Goal: Task Accomplishment & Management: Manage account settings

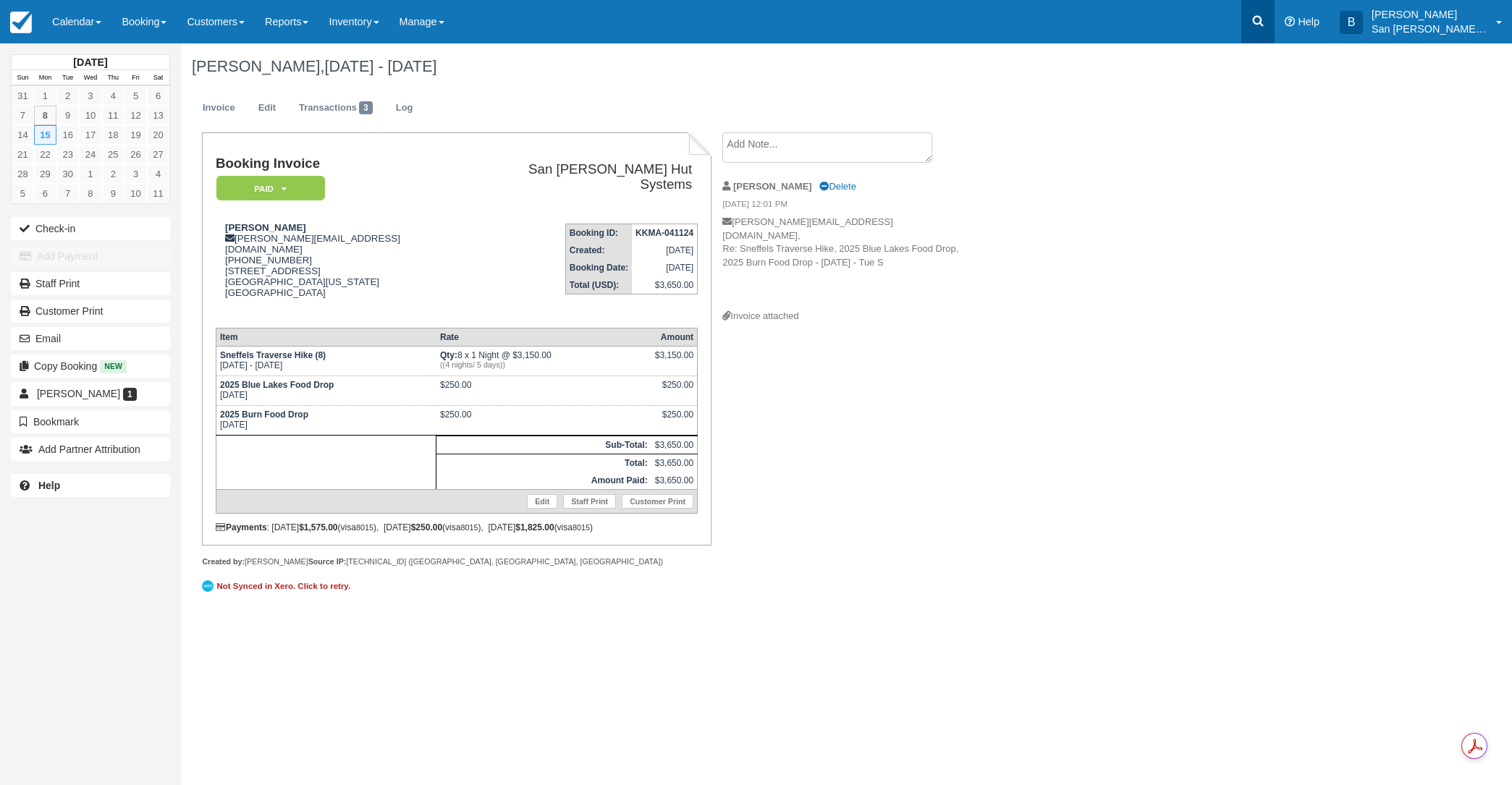
click at [1274, 28] on link at bounding box center [1258, 22] width 33 height 44
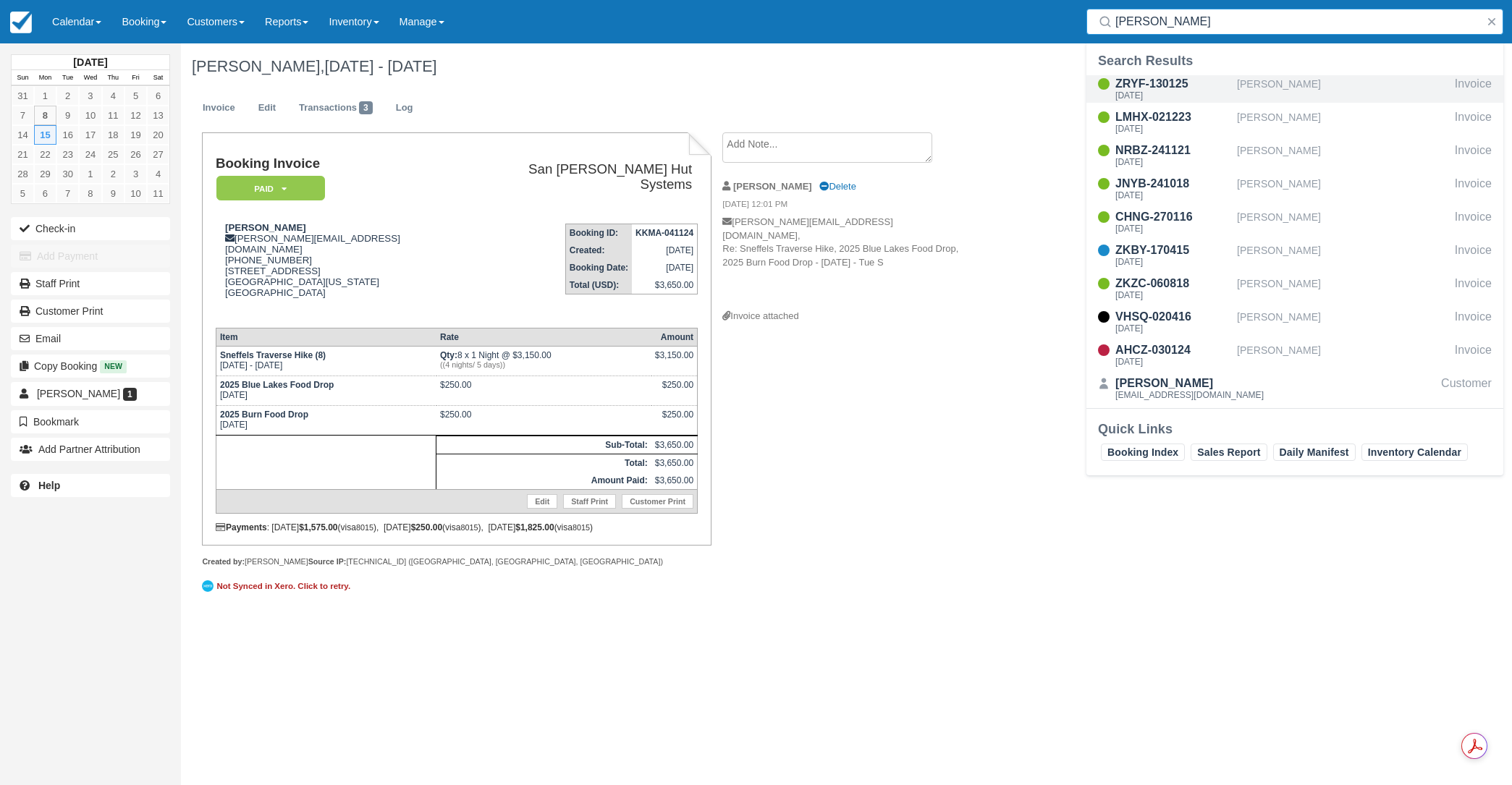
type input "ellis"
click at [1146, 91] on div "[DATE]" at bounding box center [1173, 95] width 116 height 9
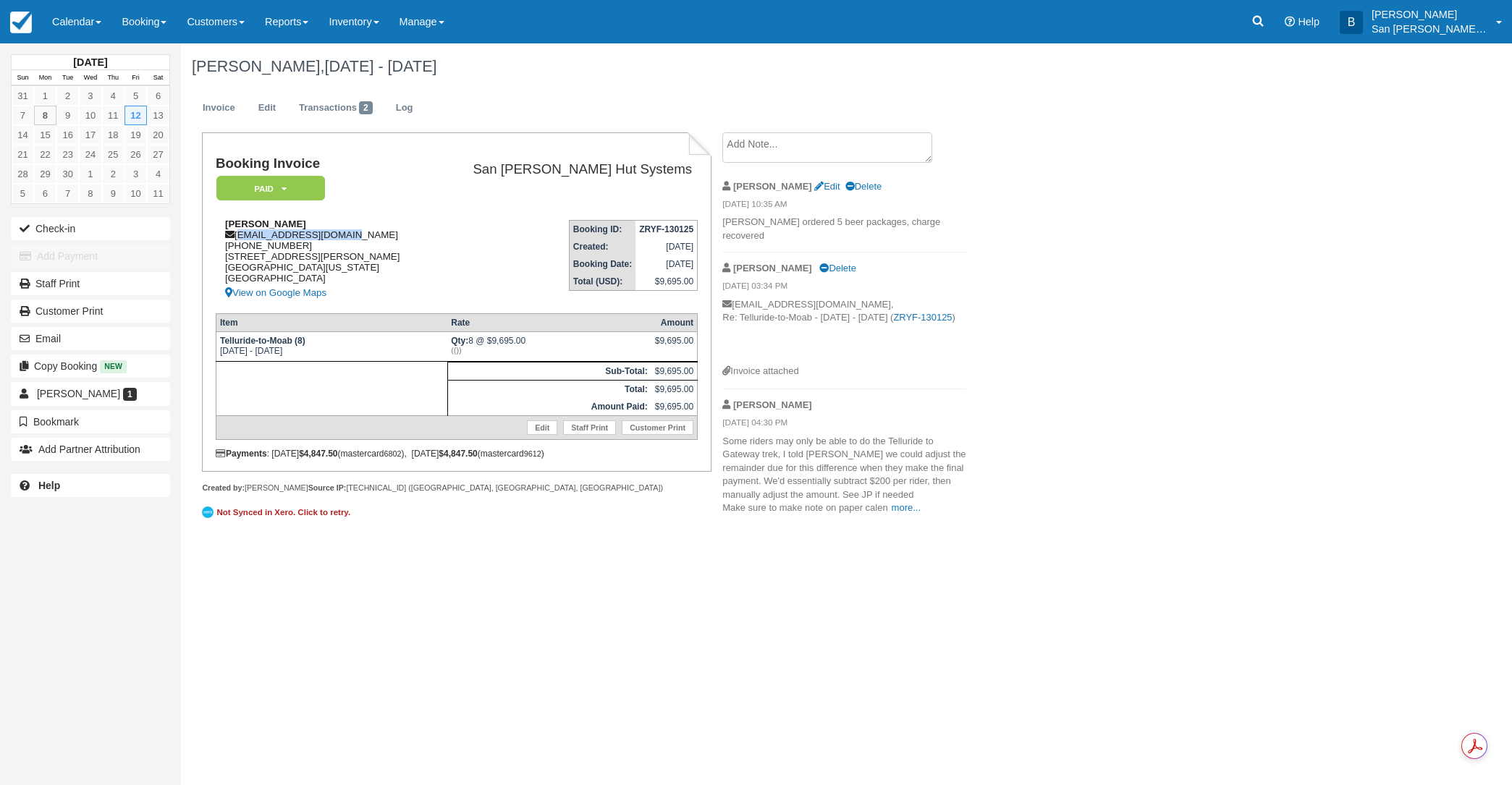
drag, startPoint x: 238, startPoint y: 238, endPoint x: 371, endPoint y: 237, distance: 133.0
click at [371, 237] on div "Greg Ellis gpellis2003@yahoo.com 1 (805) 509-2254 12059 Palmer Drive Moorpark, …" at bounding box center [323, 260] width 214 height 84
copy div "gpellis2003@yahoo.com"
click at [1261, 15] on icon at bounding box center [1258, 21] width 15 height 15
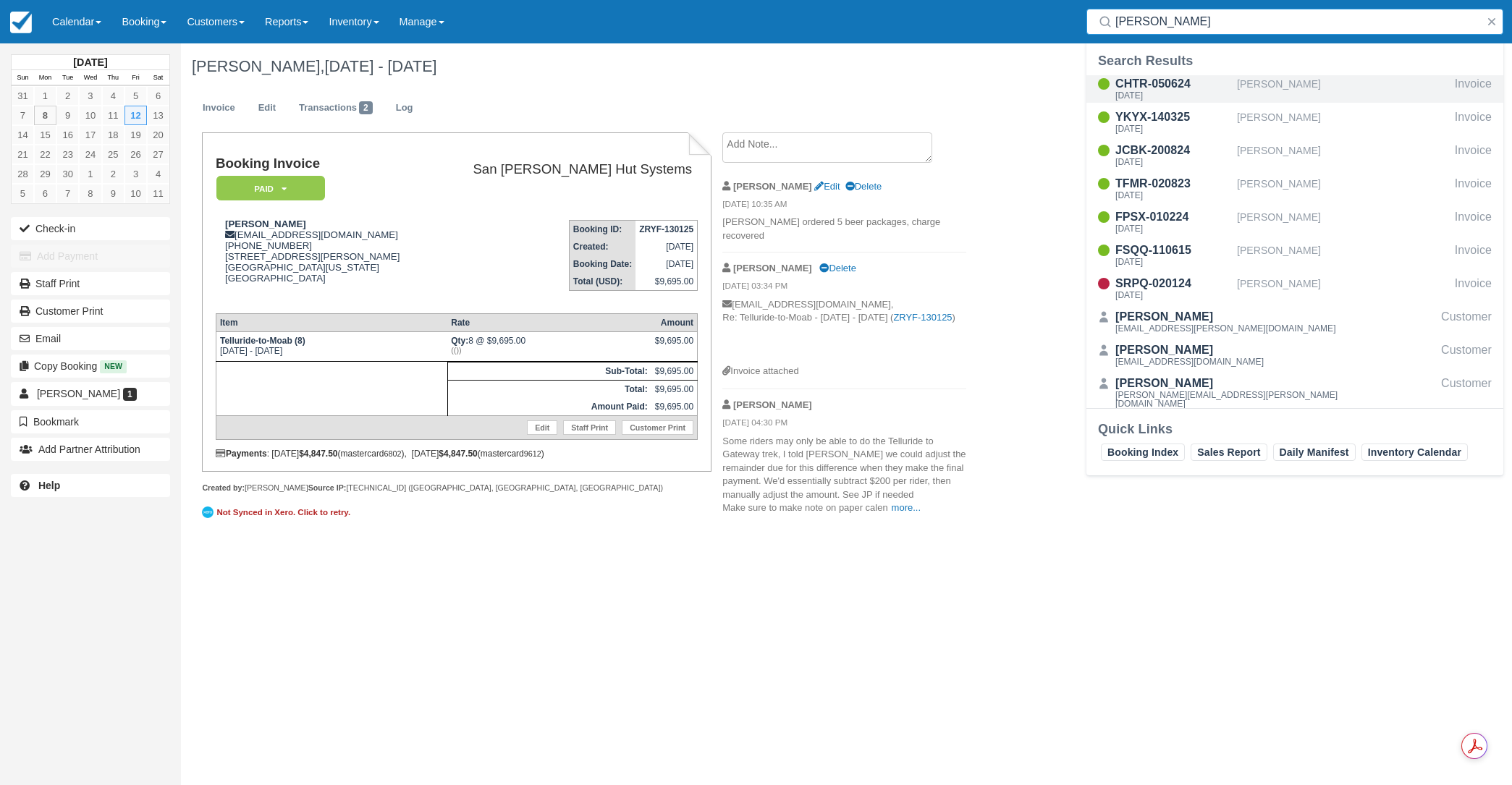
type input "maxwell"
click at [1157, 86] on div "CHTR-050624" at bounding box center [1173, 84] width 116 height 17
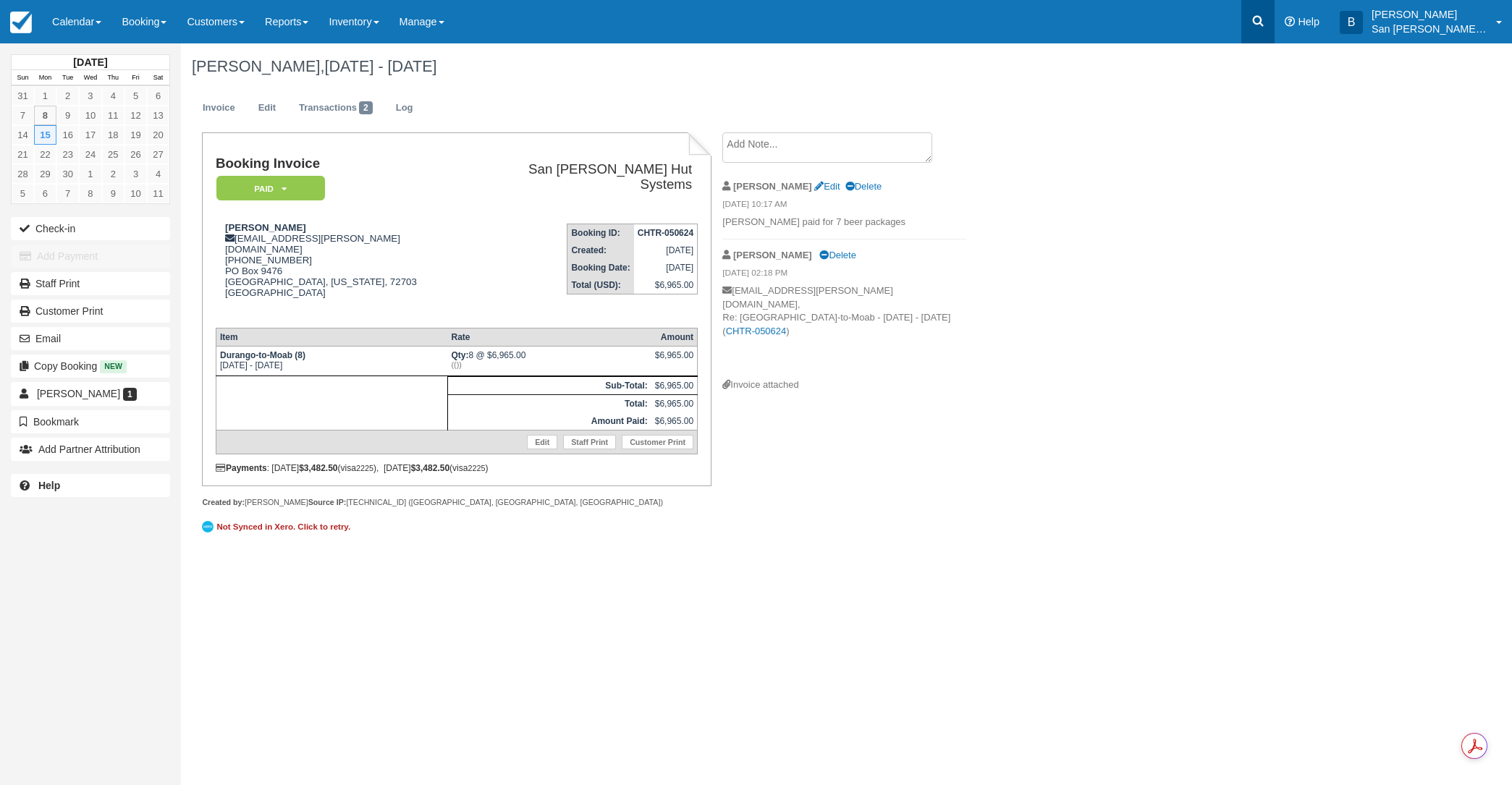
click at [1264, 24] on icon at bounding box center [1258, 21] width 11 height 11
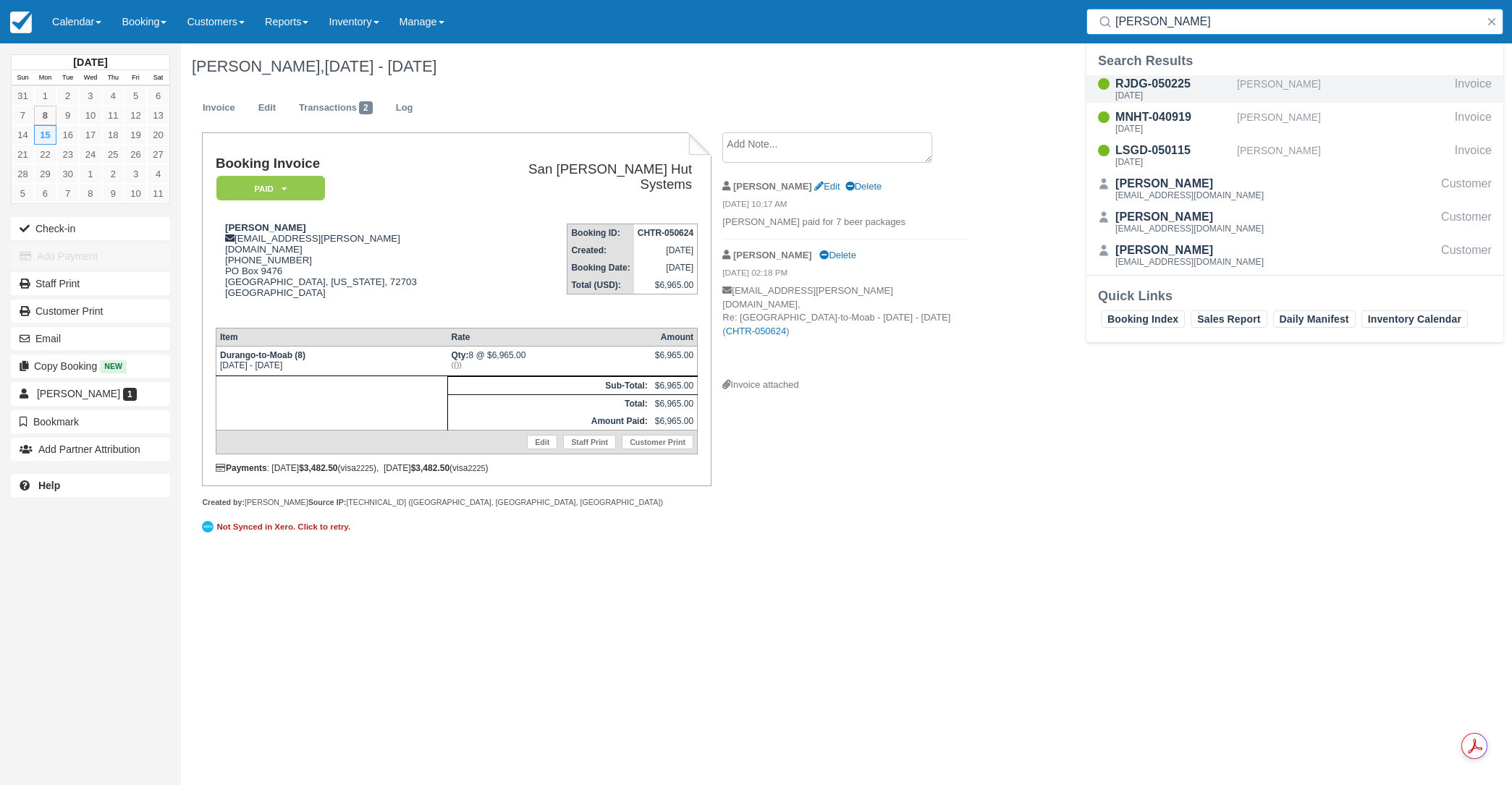
type input "[PERSON_NAME]"
click at [1179, 88] on div "RJDG-050225" at bounding box center [1173, 84] width 116 height 17
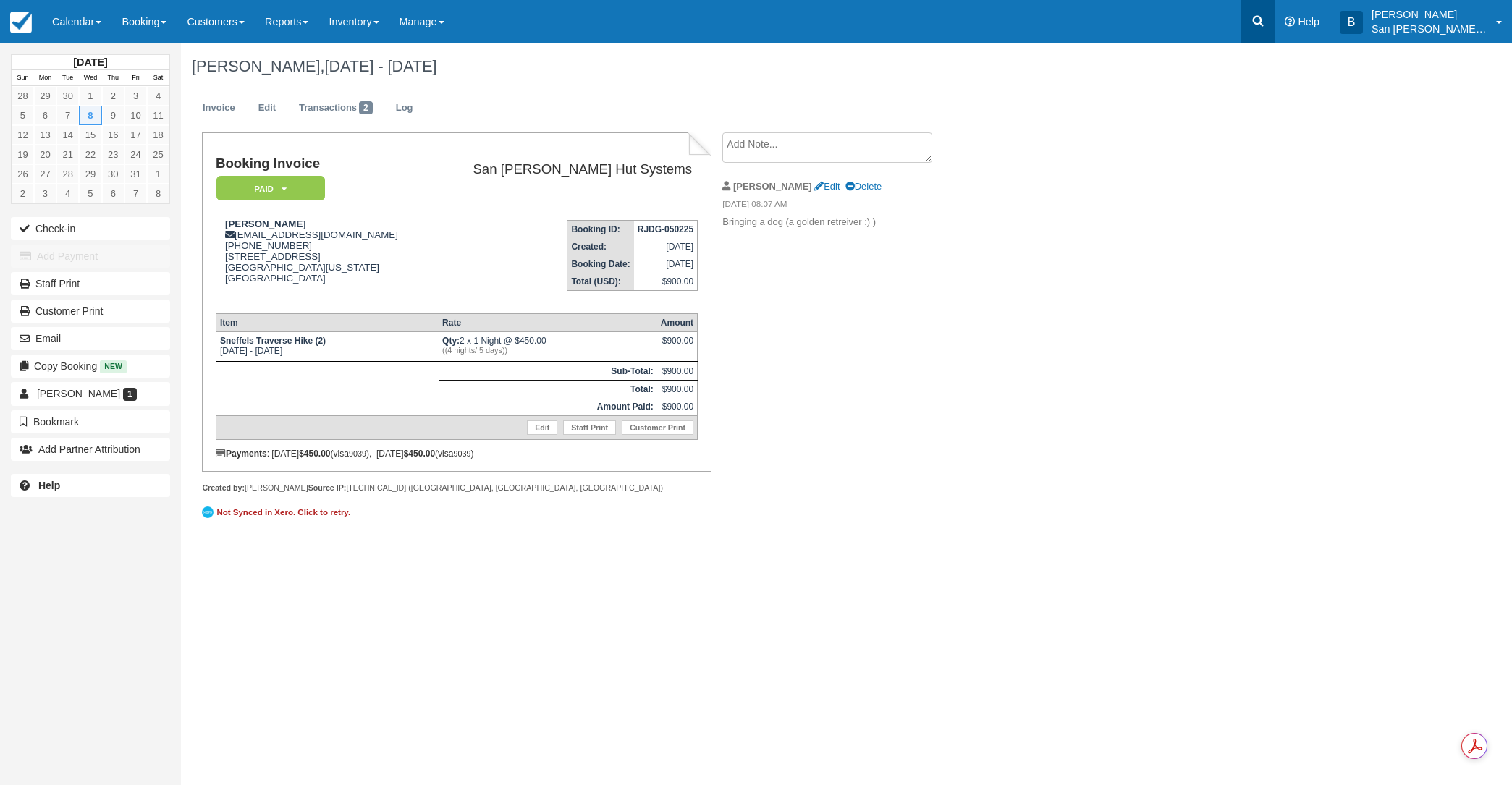
click at [1263, 17] on icon at bounding box center [1258, 21] width 15 height 15
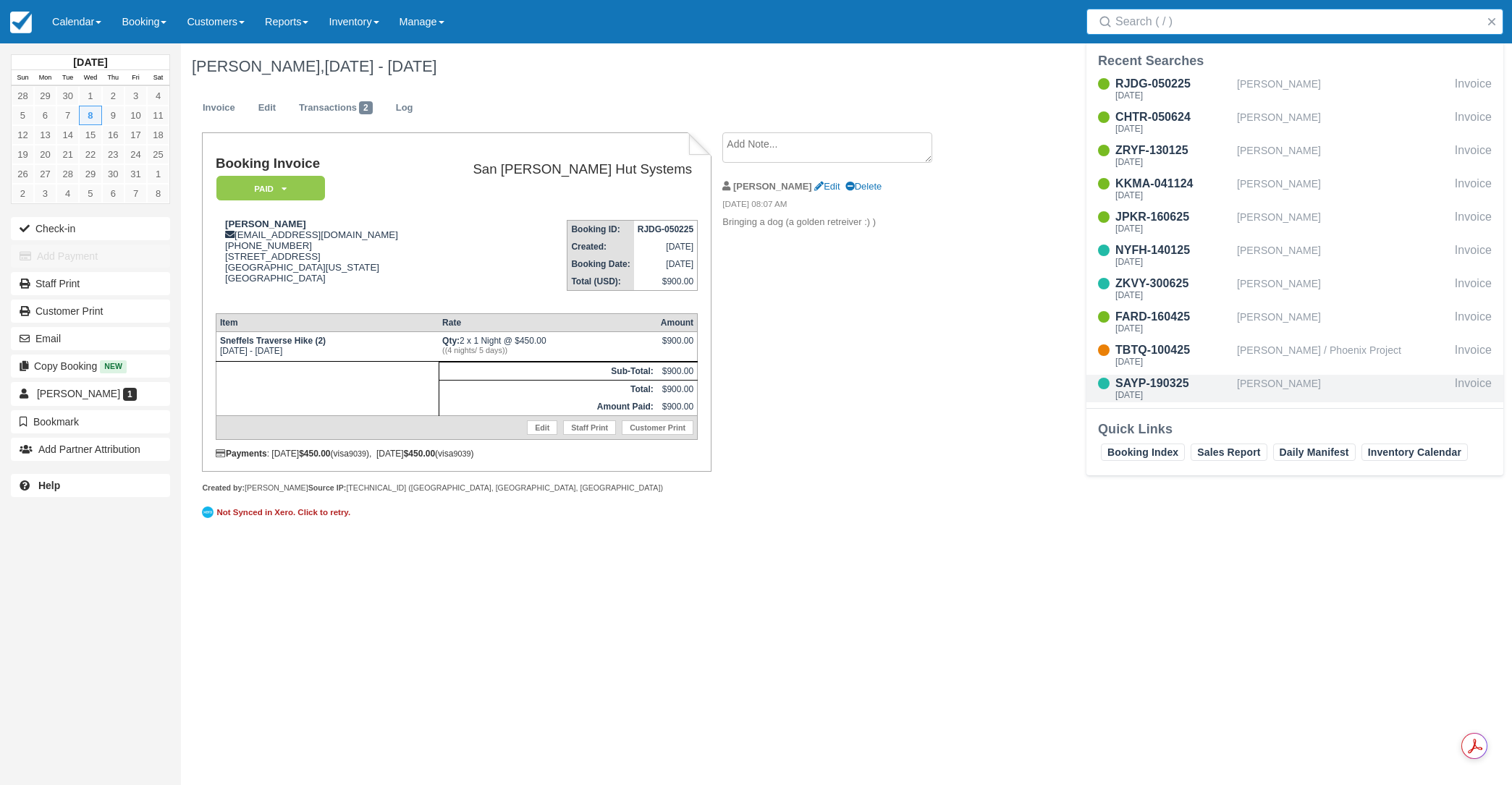
click at [1163, 391] on div "[DATE]" at bounding box center [1173, 395] width 116 height 9
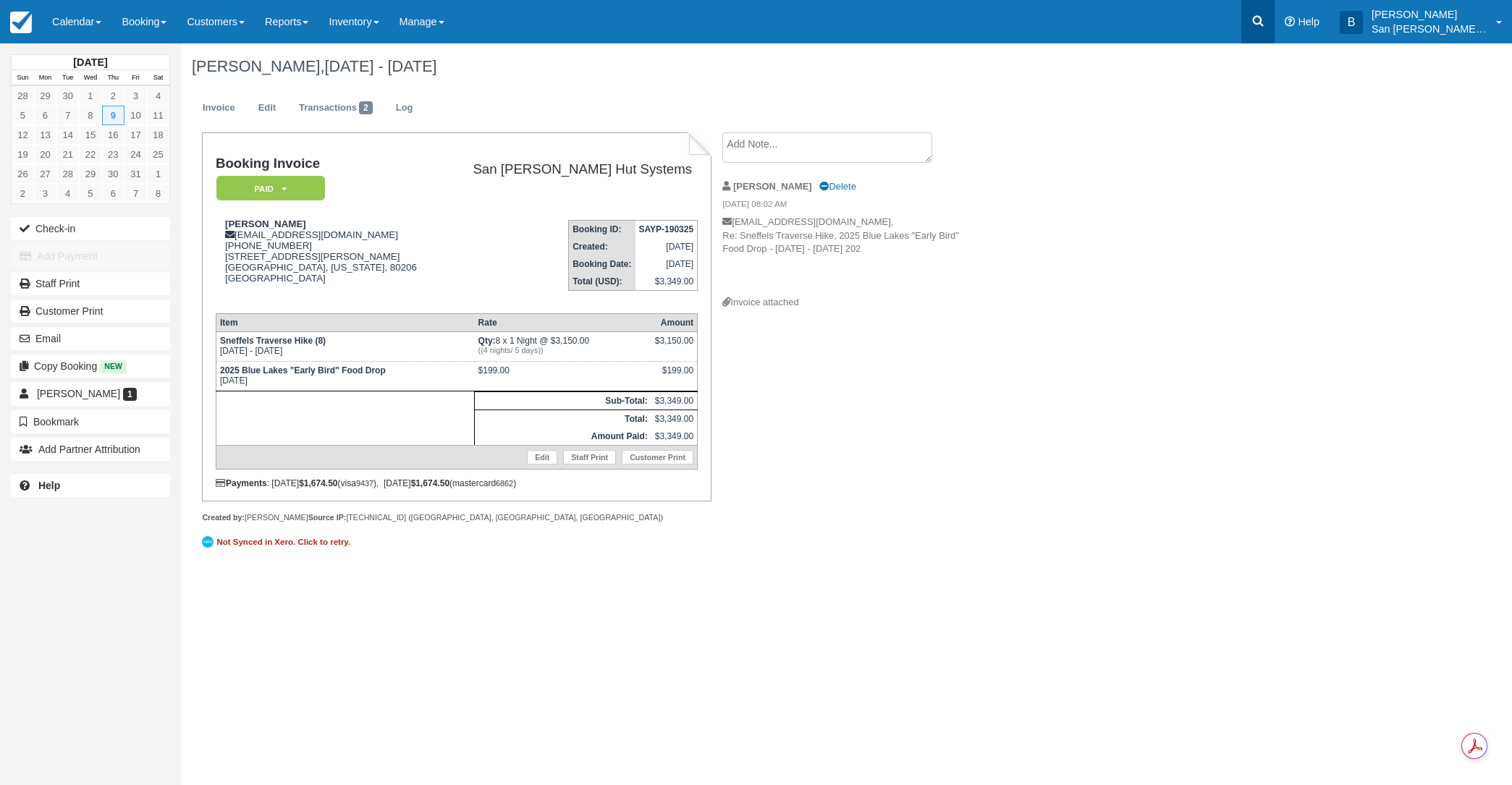
click at [1264, 36] on link at bounding box center [1258, 22] width 33 height 44
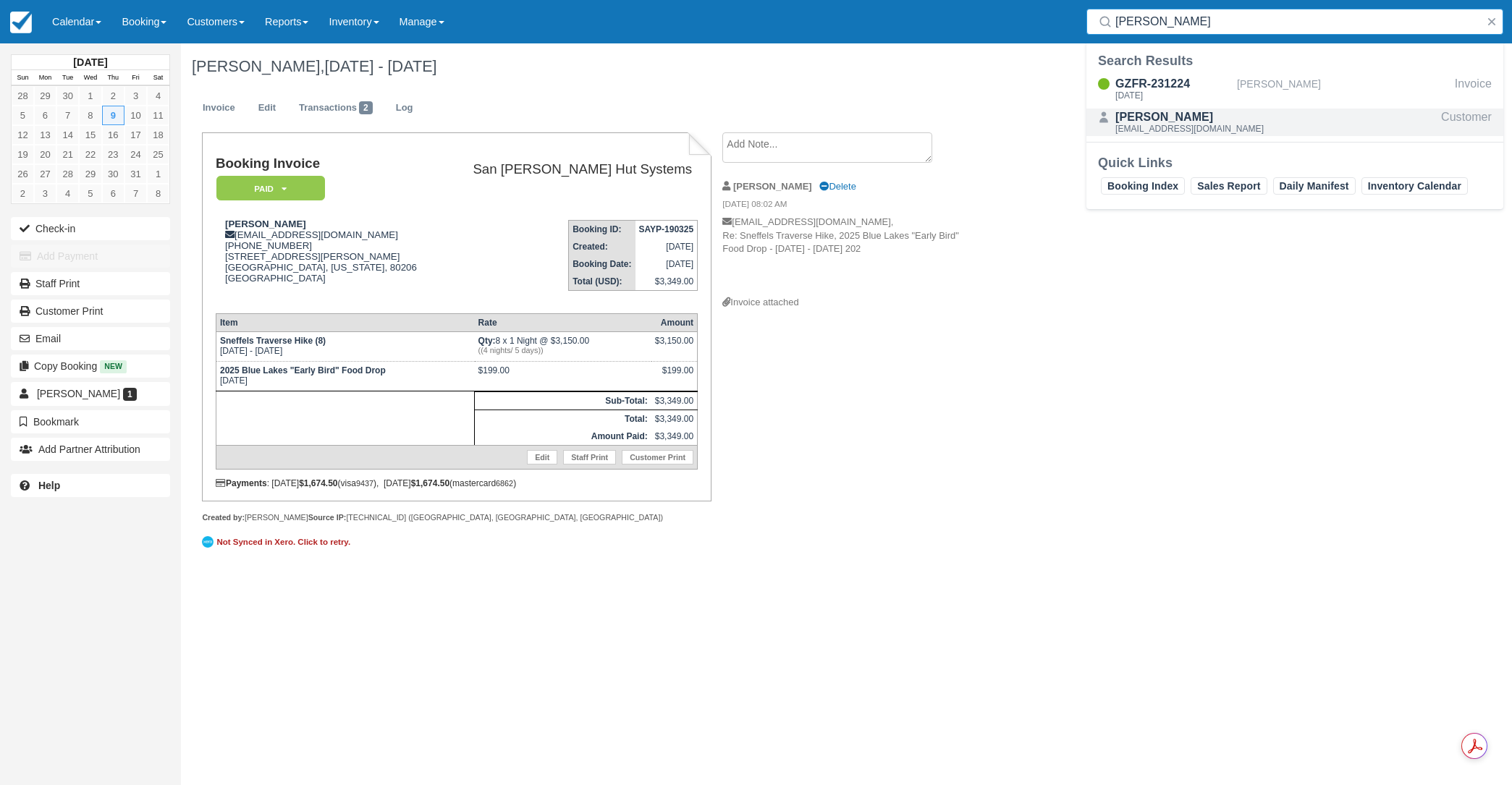
type input "hirsh"
click at [1128, 109] on div "[PERSON_NAME]" at bounding box center [1189, 117] width 148 height 17
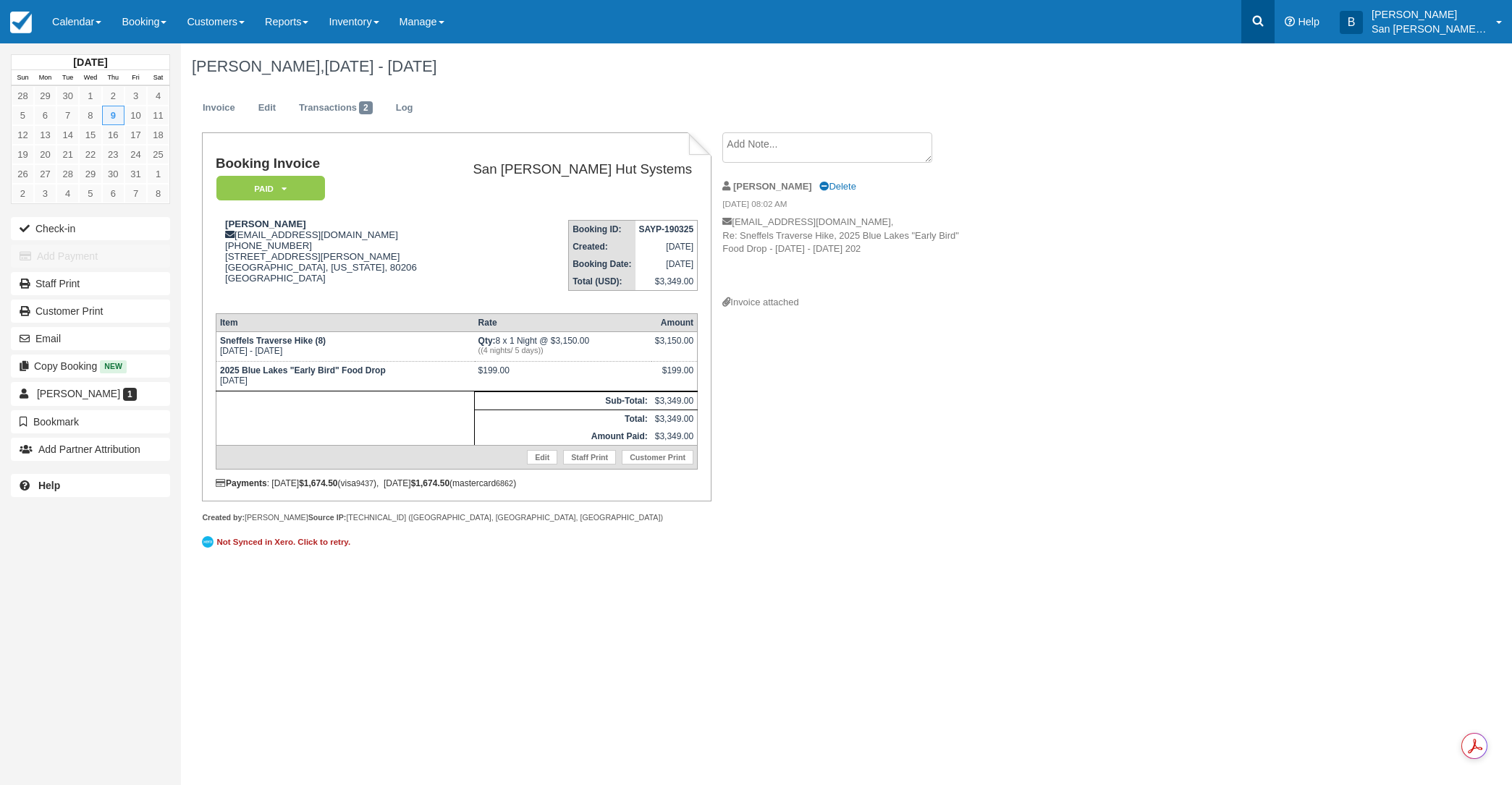
click at [1274, 23] on link at bounding box center [1258, 22] width 33 height 44
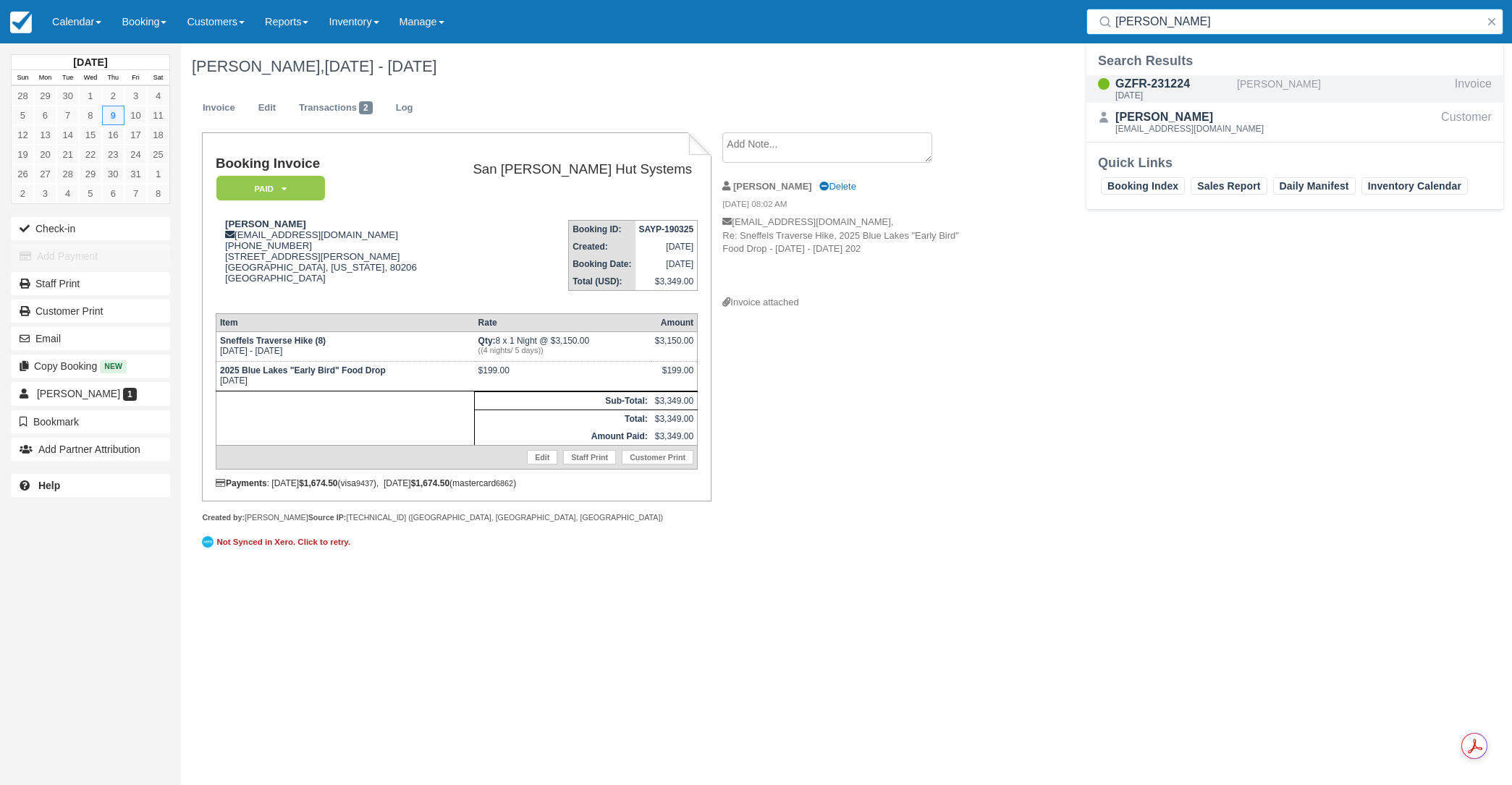
type input "[PERSON_NAME]"
click at [1133, 87] on div "GZFR-231224" at bounding box center [1173, 84] width 116 height 17
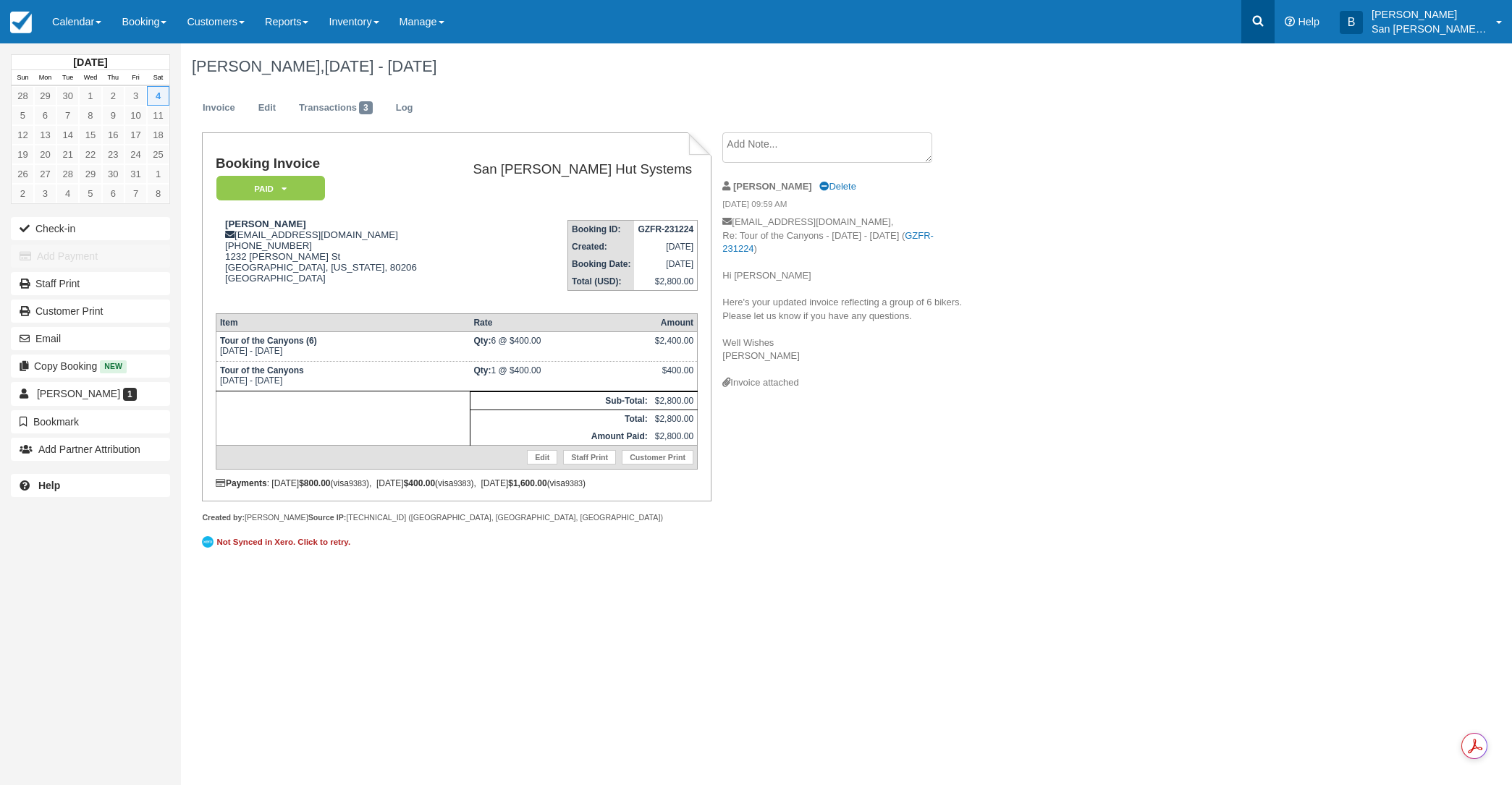
click at [1258, 17] on link at bounding box center [1258, 22] width 33 height 44
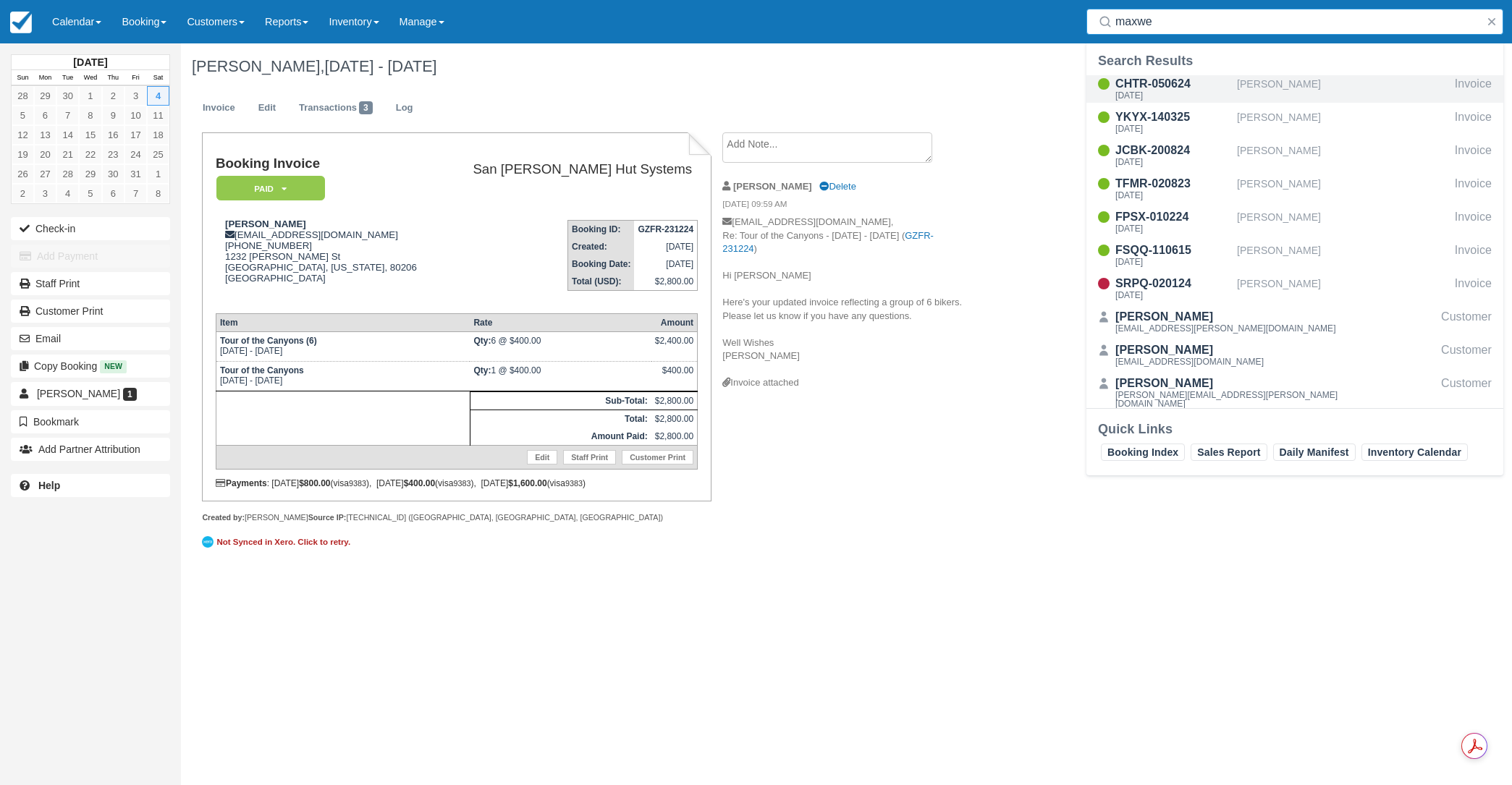
type input "maxwe"
click at [1163, 90] on div "CHTR-050624" at bounding box center [1173, 84] width 116 height 17
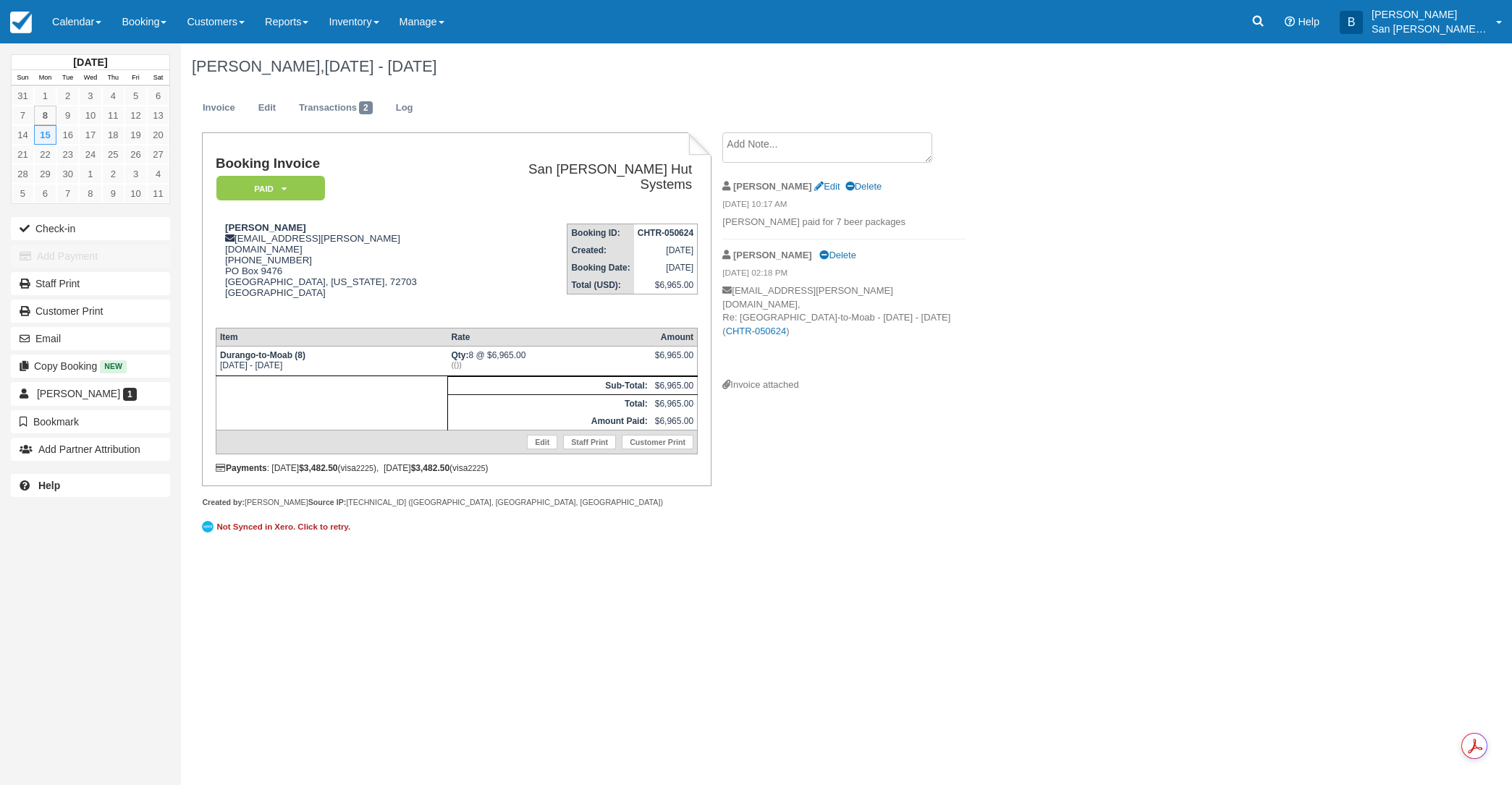
click at [825, 139] on textarea at bounding box center [827, 147] width 210 height 30
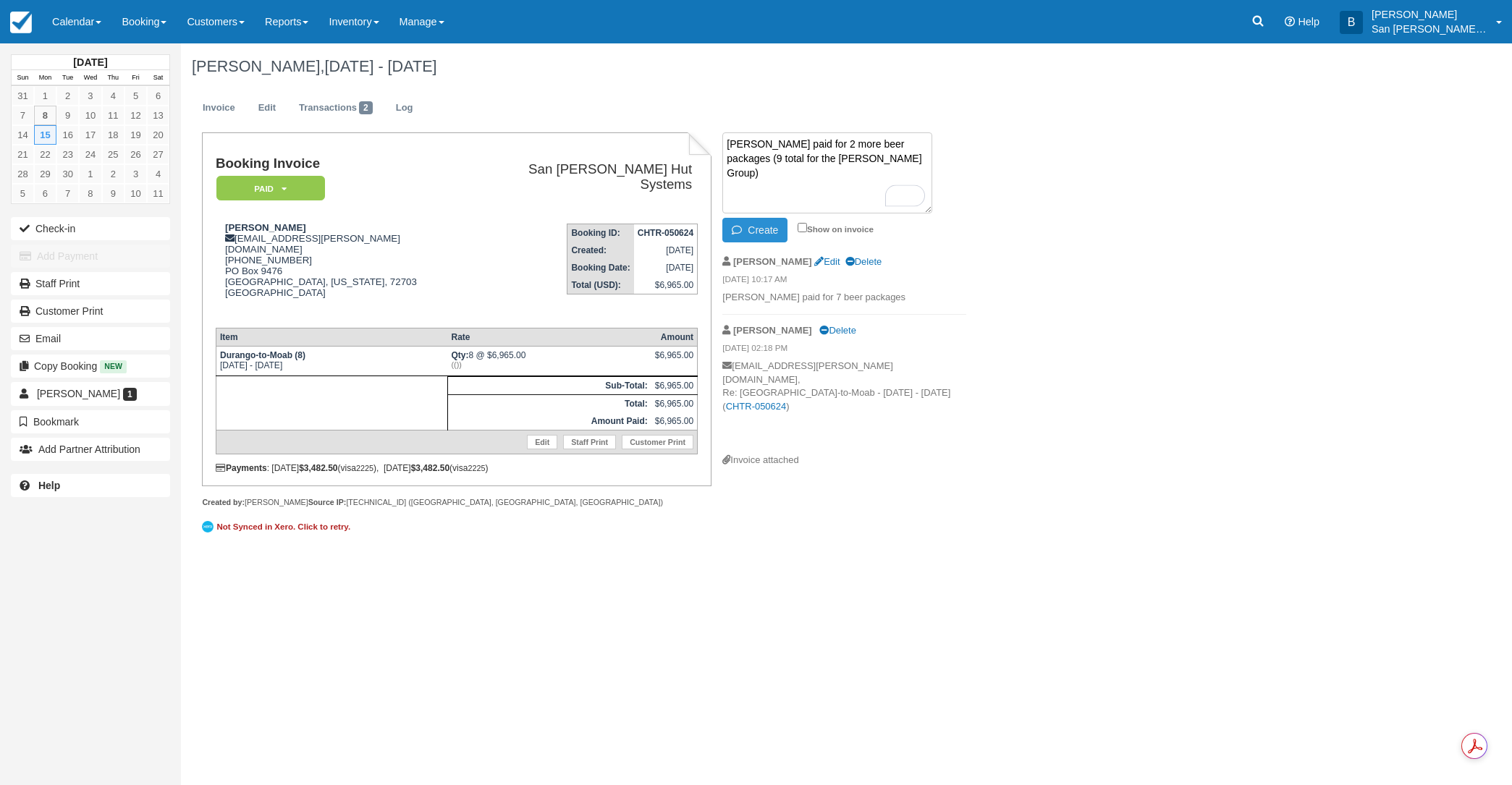
type textarea "Chuck Maxwell paid for 2 more beer packages (9 total for the Maxwell Group)"
click at [759, 222] on button "Create" at bounding box center [755, 230] width 65 height 25
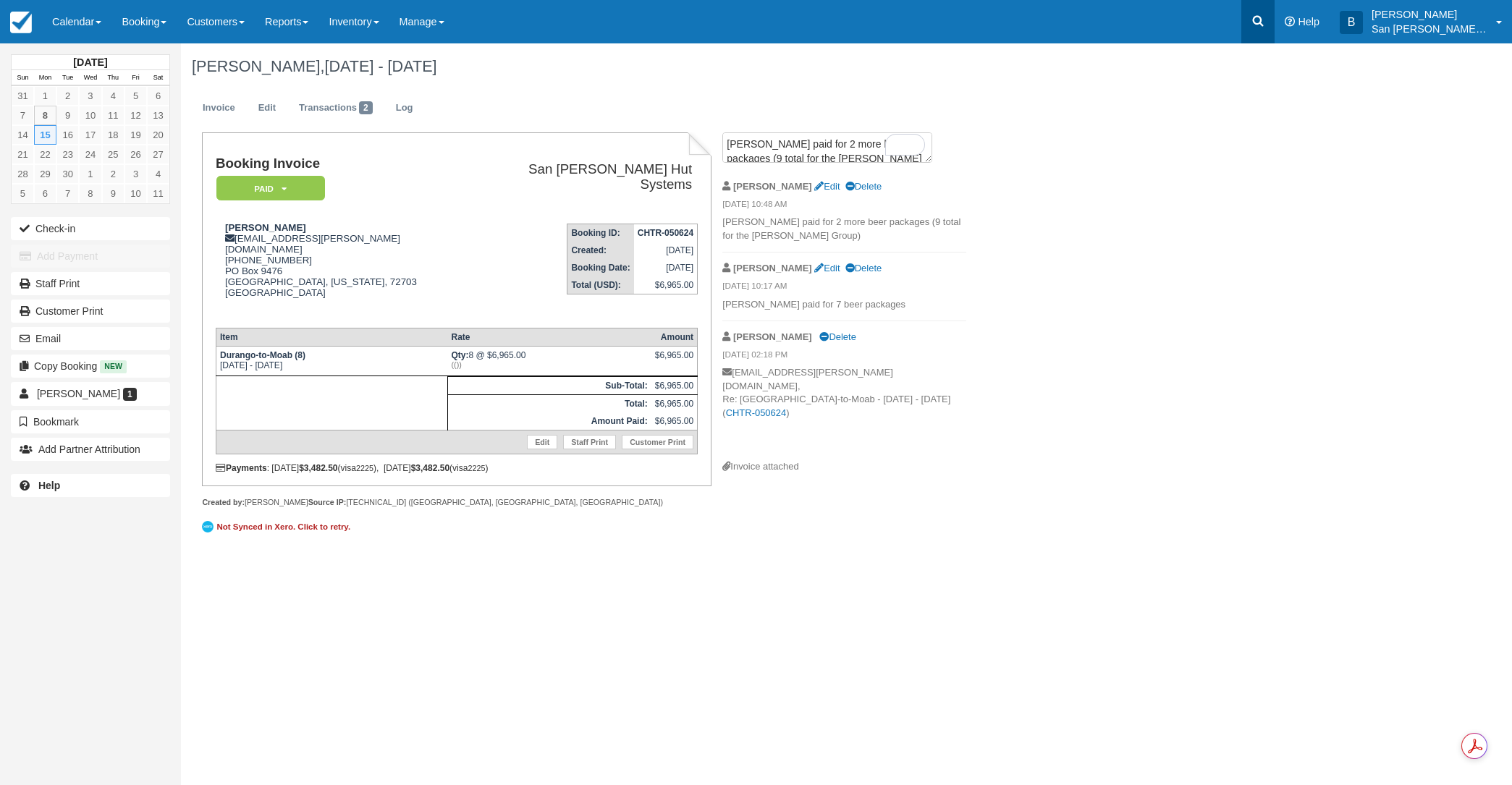
click at [1263, 15] on icon at bounding box center [1258, 21] width 15 height 15
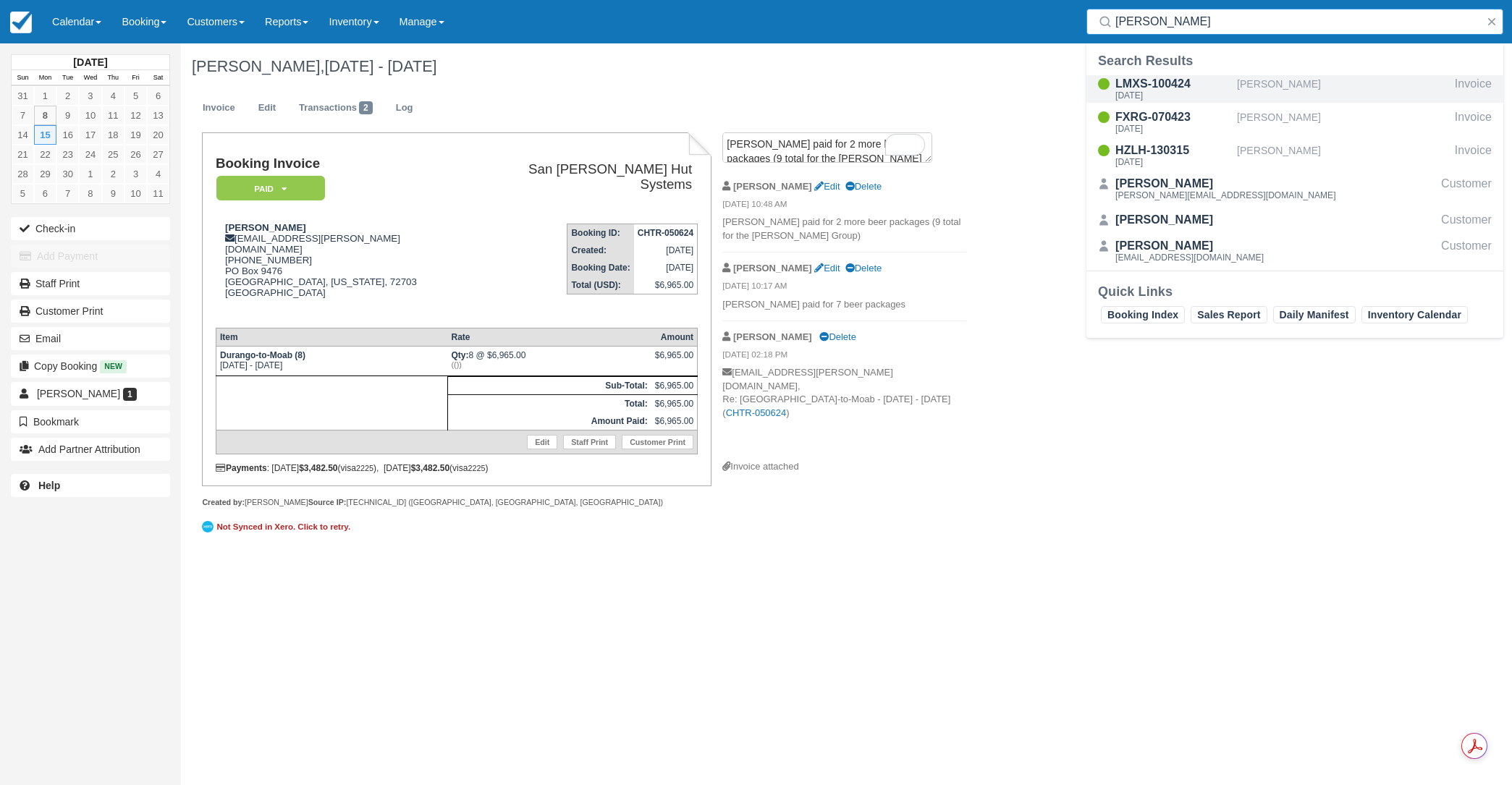
type input "hirsch"
click at [1183, 89] on div "LMXS-100424" at bounding box center [1173, 84] width 116 height 17
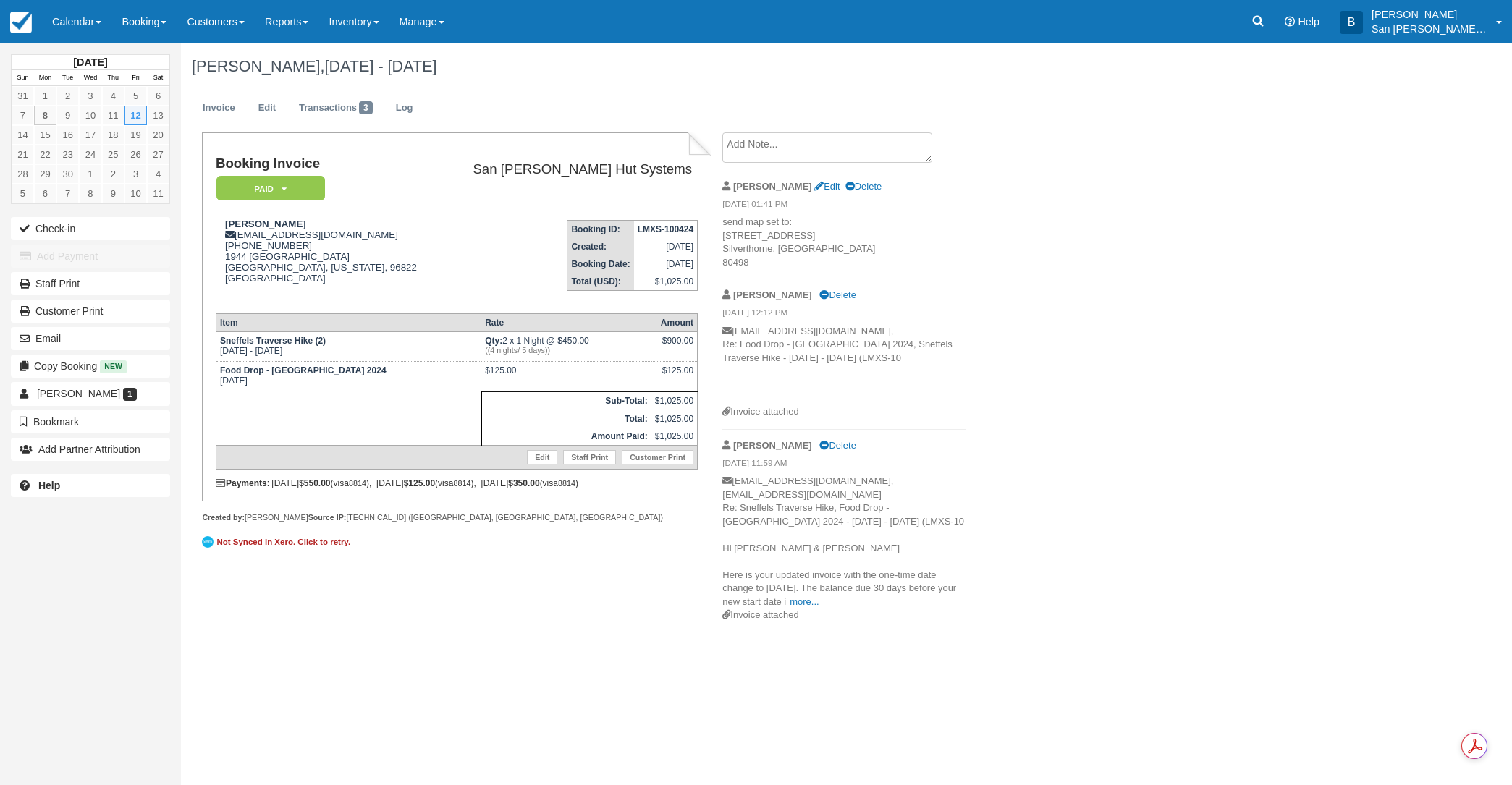
click at [781, 146] on textarea at bounding box center [827, 147] width 210 height 30
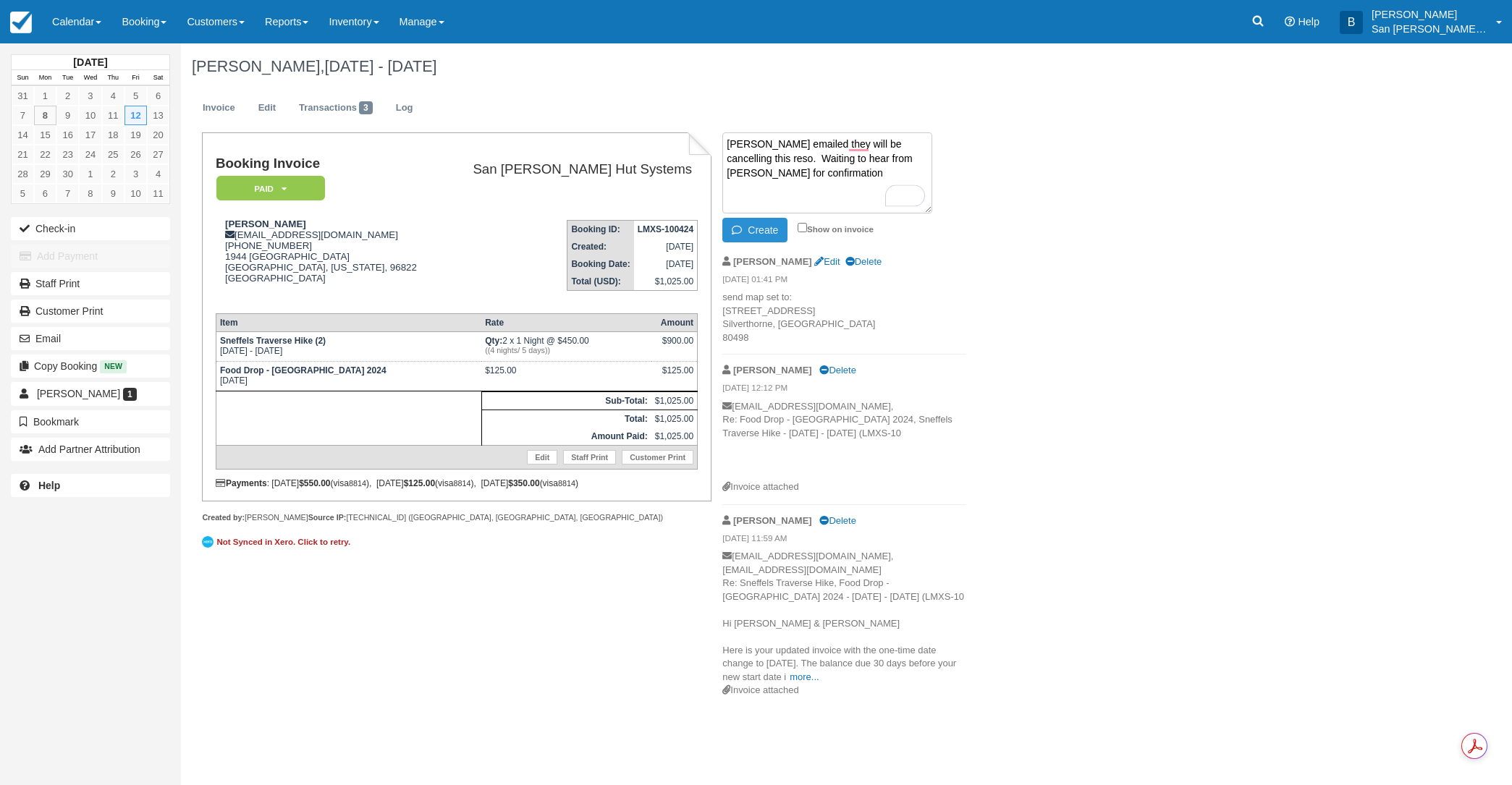
type textarea "[PERSON_NAME] emailed they will be cancelling this reso. Waiting to hear from […"
click at [754, 237] on button "Create" at bounding box center [755, 230] width 65 height 25
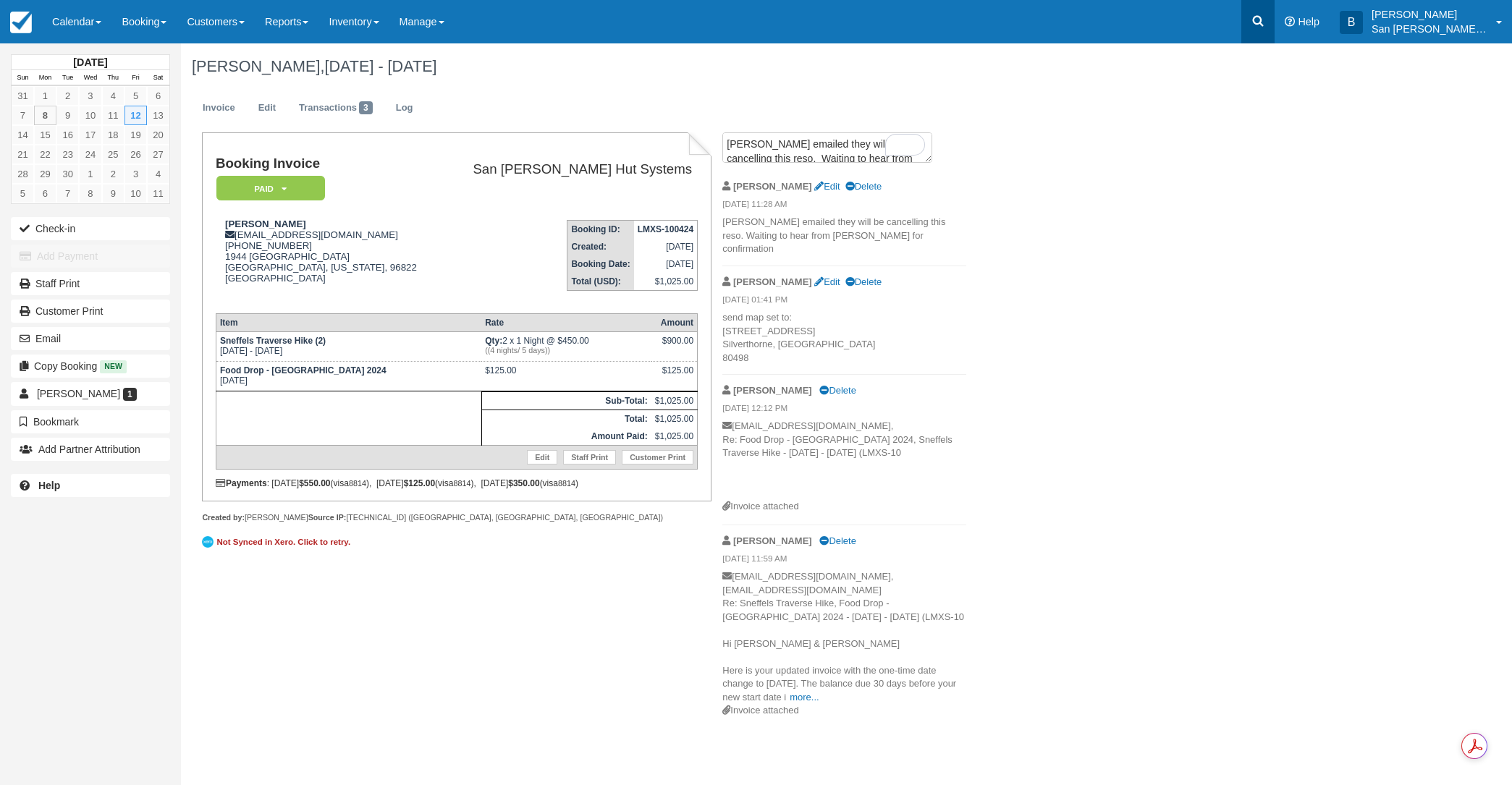
click at [1274, 23] on link at bounding box center [1258, 22] width 33 height 44
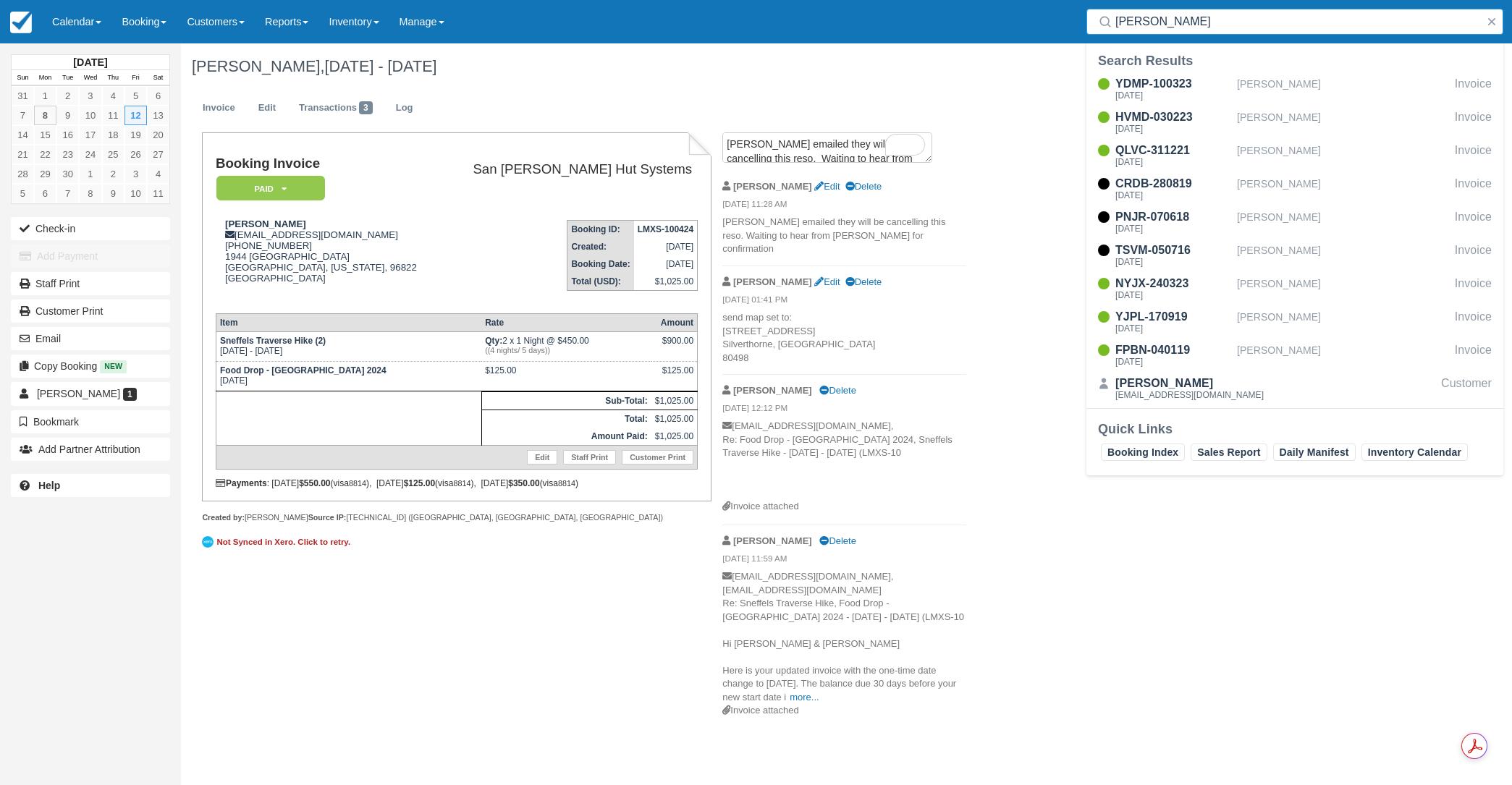
type input "[PERSON_NAME]"
